Goal: Find specific page/section: Find specific page/section

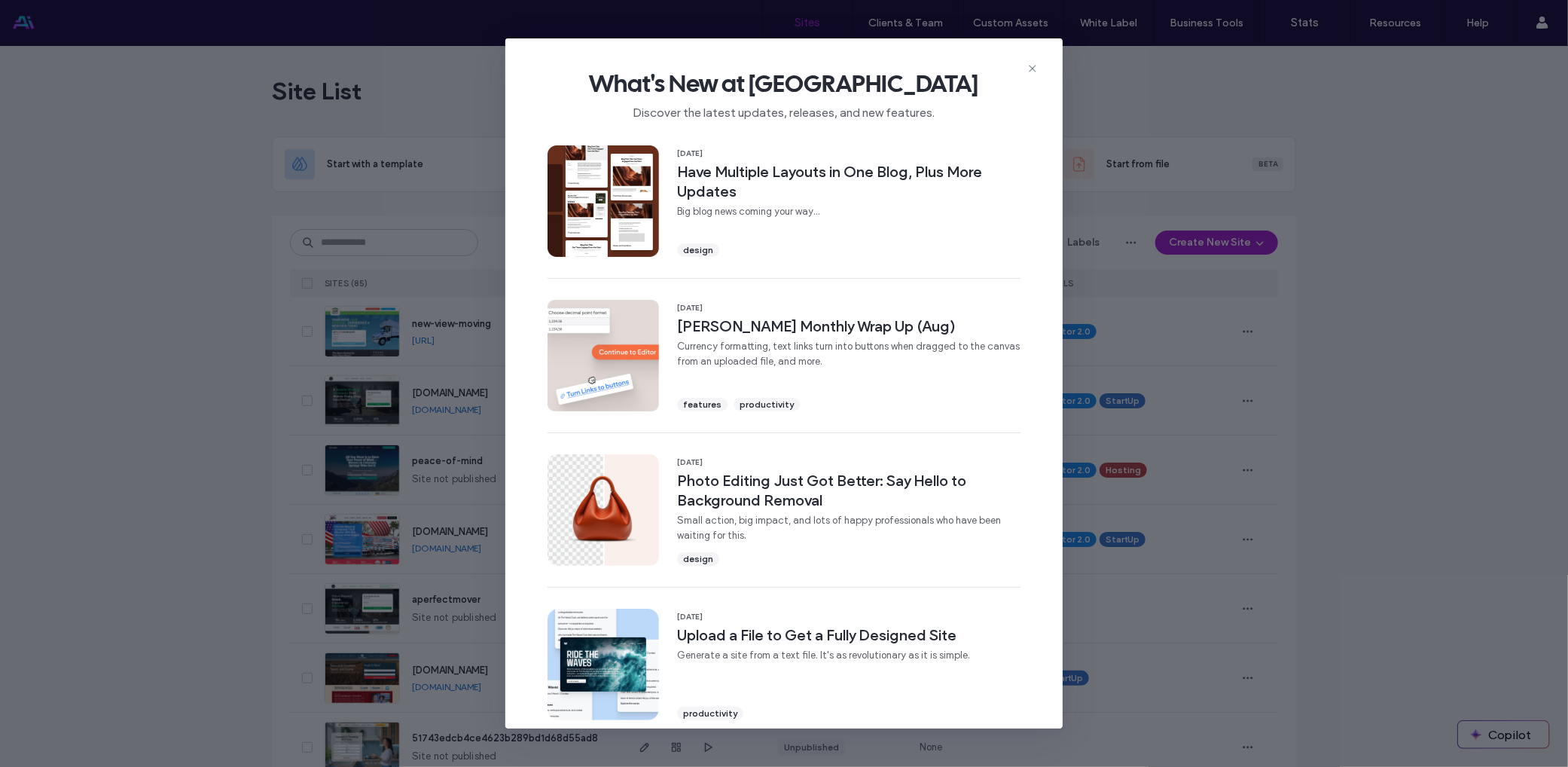
click at [1187, 231] on div "What's New at [GEOGRAPHIC_DATA] Discover the latest updates, releases, and new …" at bounding box center [784, 384] width 1568 height 767
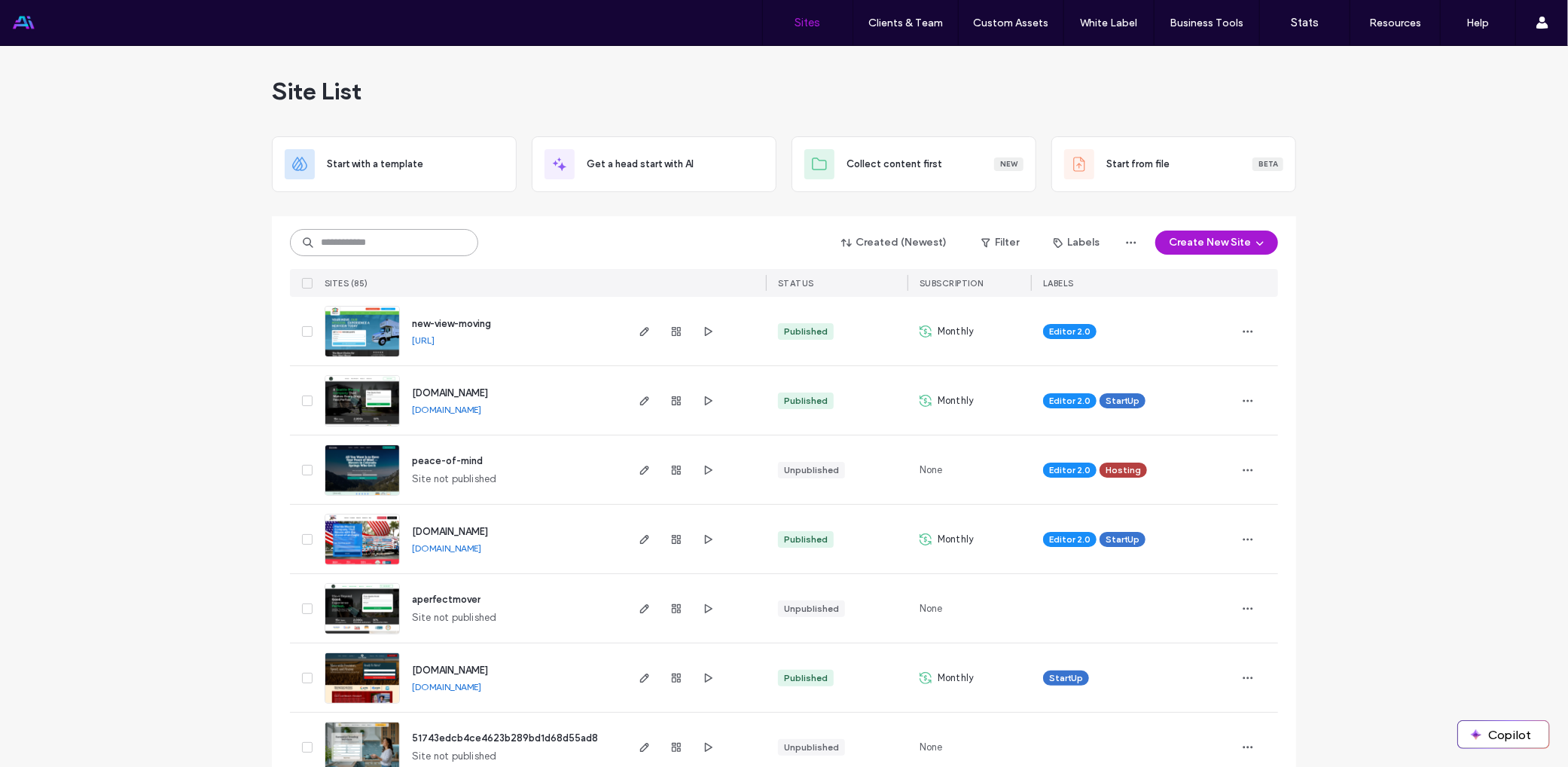
click at [390, 241] on input at bounding box center [384, 242] width 189 height 27
click at [424, 231] on input at bounding box center [384, 242] width 189 height 27
click at [429, 231] on input at bounding box center [384, 242] width 189 height 27
type input "****"
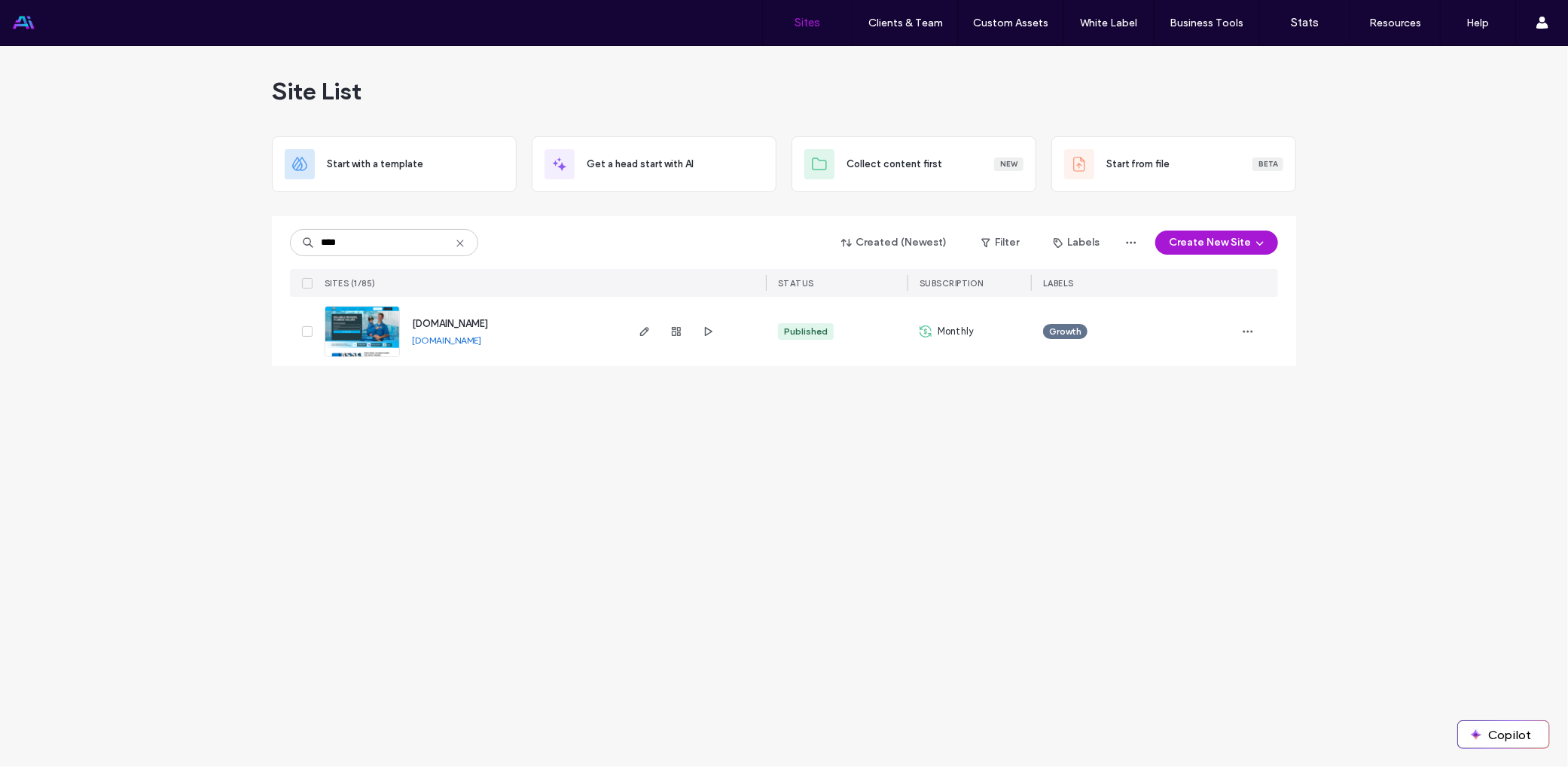
click at [431, 318] on span "[DOMAIN_NAME]" at bounding box center [450, 323] width 76 height 11
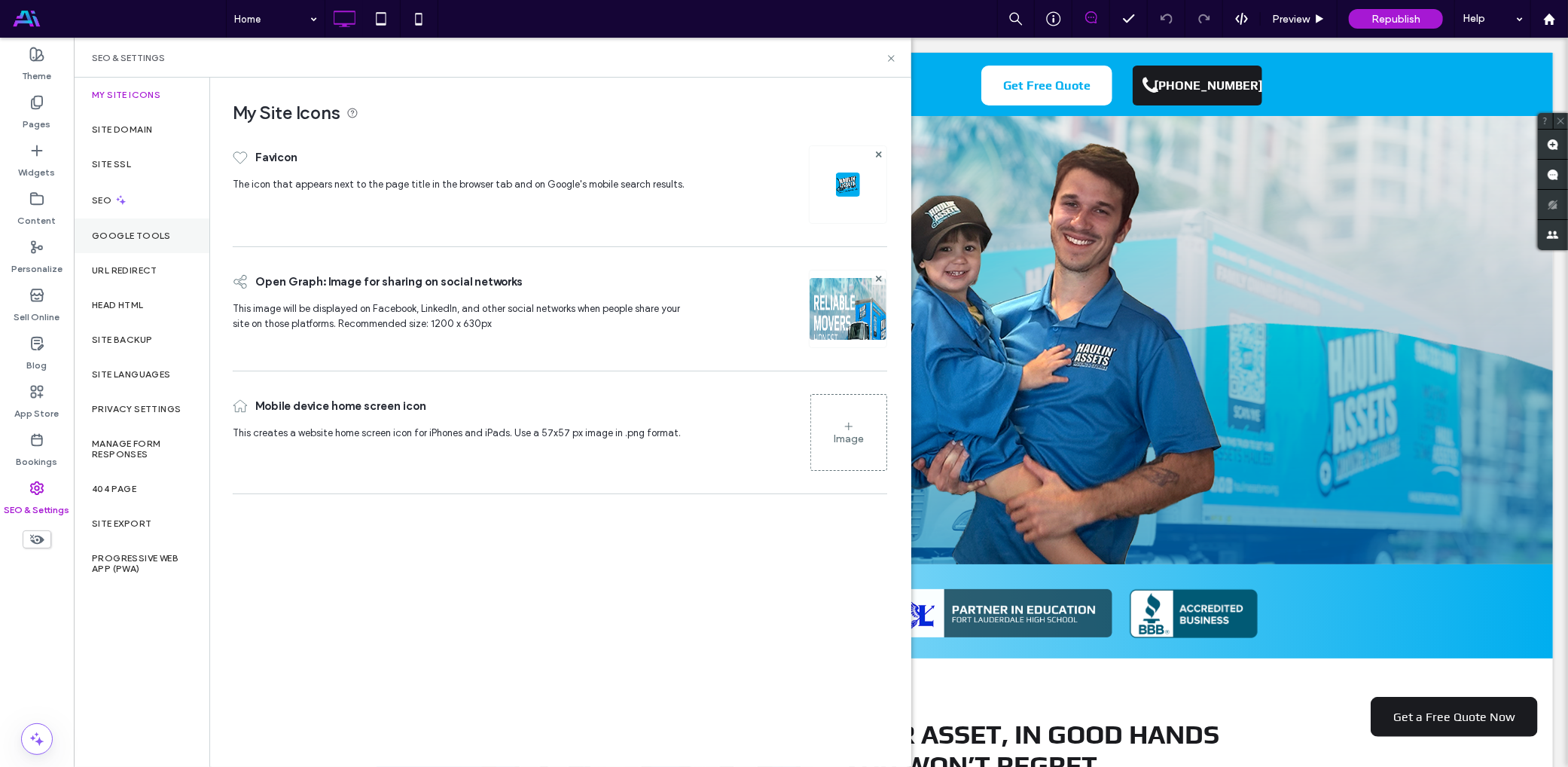
click at [106, 239] on label "Google Tools" at bounding box center [131, 236] width 79 height 10
